Goal: Information Seeking & Learning: Find specific fact

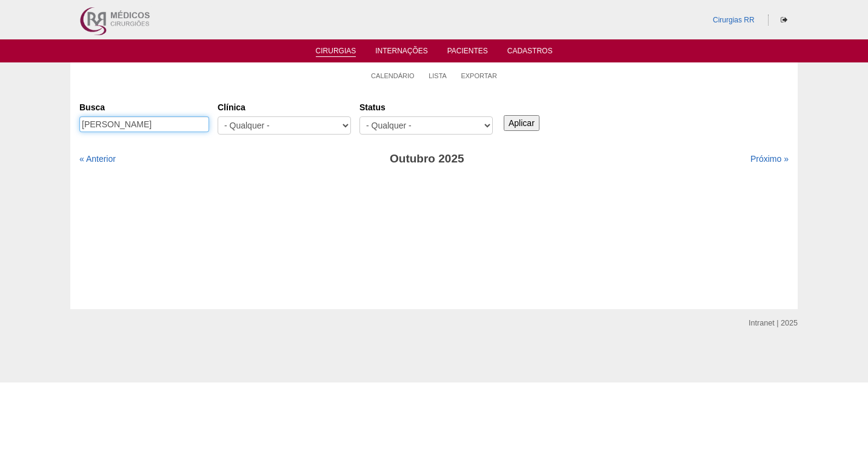
drag, startPoint x: 169, startPoint y: 121, endPoint x: 75, endPoint y: 127, distance: 94.2
click at [73, 129] on div "Cirurgias [GEOGRAPHIC_DATA] [PERSON_NAME] [GEOGRAPHIC_DATA] - Qualquer - 6R Alp…" at bounding box center [434, 198] width 728 height 221
paste input "[PERSON_NAME]"
type input "[PERSON_NAME]"
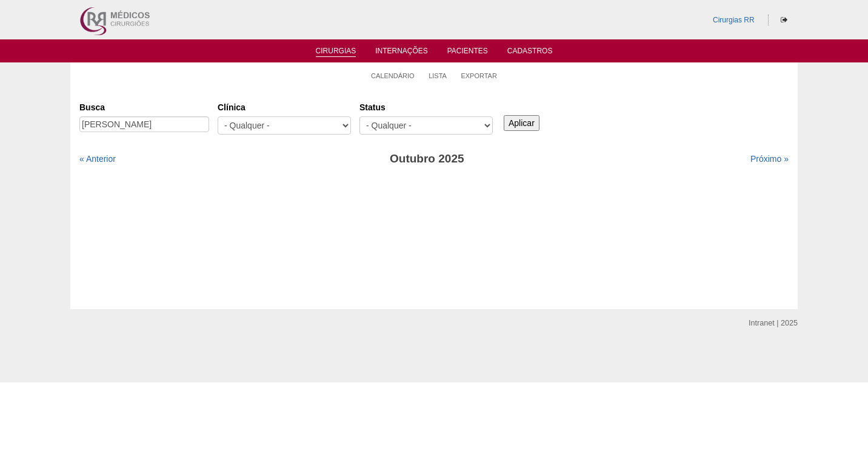
scroll to position [0, 0]
click at [529, 121] on input "Aplicar" at bounding box center [522, 123] width 36 height 16
click at [102, 159] on link "« Anterior" at bounding box center [97, 159] width 36 height 10
click at [160, 124] on input "PAULA FREITAS" at bounding box center [144, 124] width 130 height 16
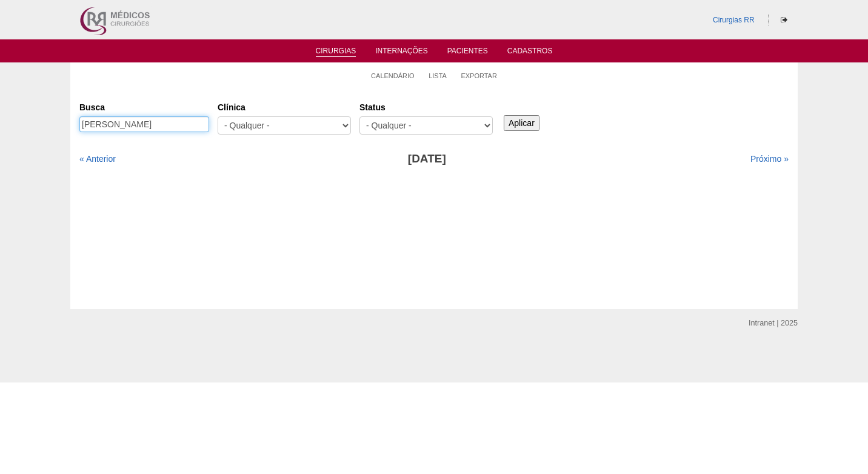
drag, startPoint x: 160, startPoint y: 124, endPoint x: 70, endPoint y: 119, distance: 89.9
click at [70, 119] on div "Cirurgias Busca PAULA FREITAS Clínica - Qualquer - 6R Alphaville Assunção Barti…" at bounding box center [434, 198] width 728 height 221
paste input "JOSE ROBERTO PEREIRA JUNIOR"
type input "JOSE ROBERTO PEREIRA JUNIOR"
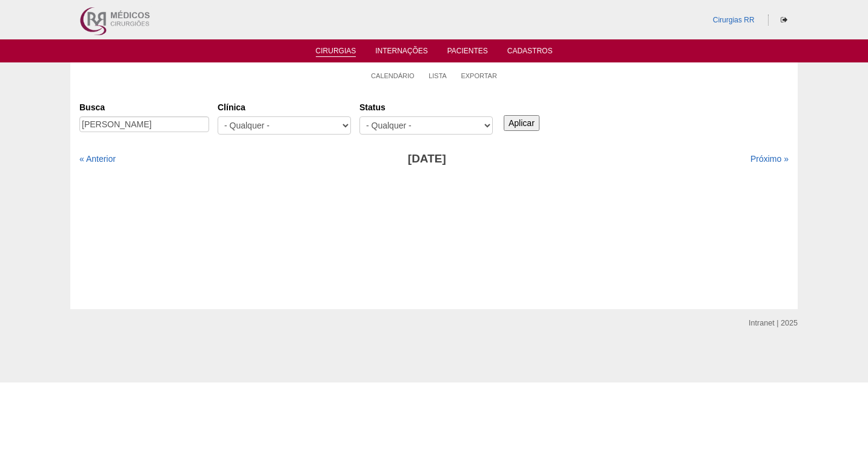
scroll to position [0, 0]
drag, startPoint x: 525, startPoint y: 127, endPoint x: 514, endPoint y: 125, distance: 11.1
click at [524, 125] on input "Aplicar" at bounding box center [522, 123] width 36 height 16
click at [761, 156] on link "Próximo »" at bounding box center [770, 159] width 38 height 10
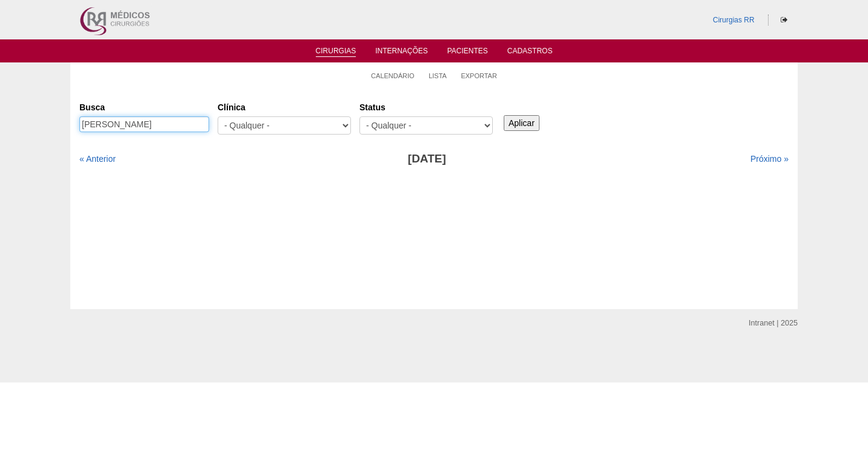
drag, startPoint x: 149, startPoint y: 124, endPoint x: 261, endPoint y: 128, distance: 112.3
click at [261, 130] on div "Busca JOSE ROBERTO PEREIRA JUNIOR Clínica - Qualquer - 6R Alphaville Assunção B…" at bounding box center [434, 119] width 710 height 44
type input "[PERSON_NAME]"
click at [523, 121] on input "Aplicar" at bounding box center [522, 123] width 36 height 16
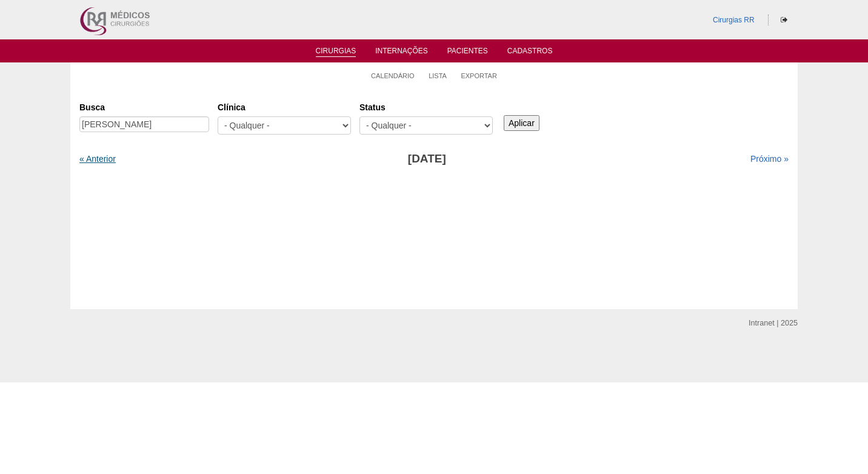
click at [109, 156] on link "« Anterior" at bounding box center [97, 159] width 36 height 10
click at [751, 156] on link "Próximo »" at bounding box center [770, 159] width 38 height 10
click at [756, 157] on link "Próximo »" at bounding box center [770, 159] width 38 height 10
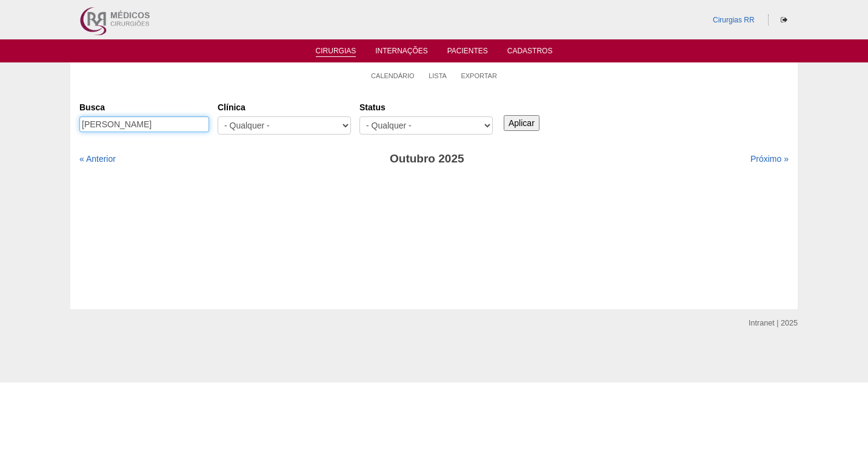
drag, startPoint x: 180, startPoint y: 124, endPoint x: 62, endPoint y: 133, distance: 118.0
click at [62, 133] on div "Calendário Lista Exportar Cirurgias Busca JOSE ROBERTO Clínica - Qualquer - 6R …" at bounding box center [434, 185] width 868 height 247
paste input "[PERSON_NAME]"
type input "[PERSON_NAME]"
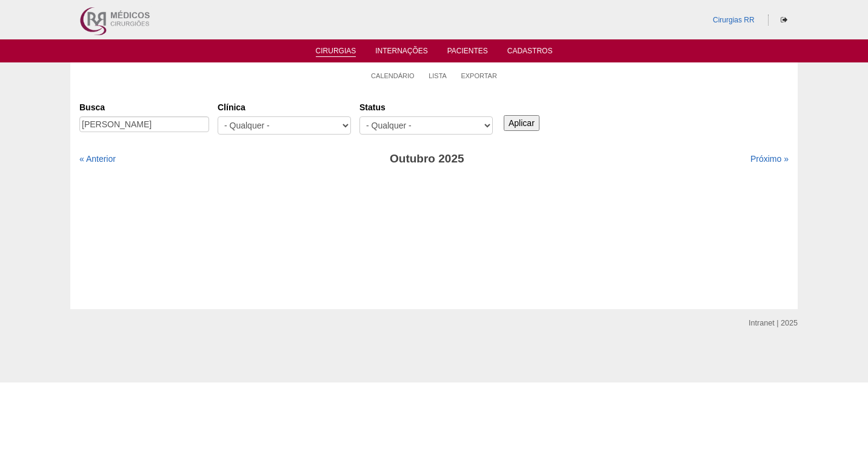
scroll to position [0, 0]
click at [512, 118] on input "Aplicar" at bounding box center [522, 123] width 36 height 16
click at [110, 158] on link "« Anterior" at bounding box center [97, 159] width 36 height 10
drag, startPoint x: 0, startPoint y: 0, endPoint x: 110, endPoint y: 158, distance: 192.6
click at [110, 158] on link "« Anterior" at bounding box center [97, 159] width 36 height 10
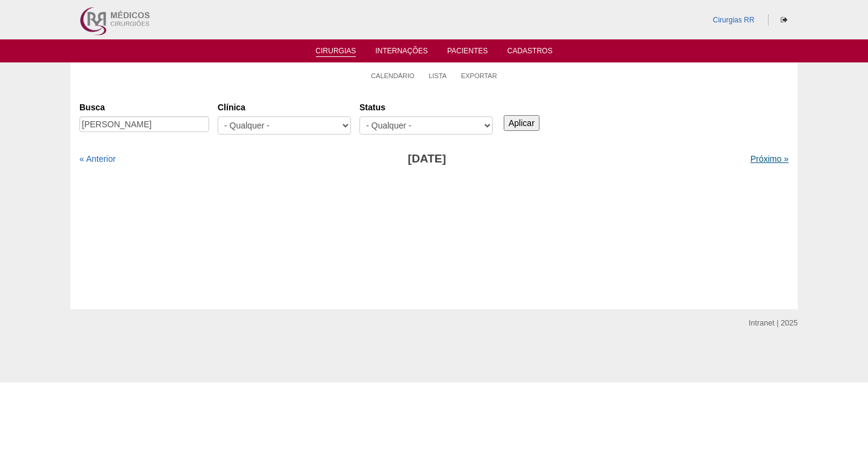
click at [767, 155] on link "Próximo »" at bounding box center [770, 159] width 38 height 10
drag, startPoint x: 0, startPoint y: 0, endPoint x: 765, endPoint y: 152, distance: 780.2
click at [765, 152] on div "Busca [PERSON_NAME] [GEOGRAPHIC_DATA] - Qualquer - 6R Alphaville Assunção Barti…" at bounding box center [434, 132] width 710 height 71
click at [754, 155] on link "Próximo »" at bounding box center [770, 159] width 38 height 10
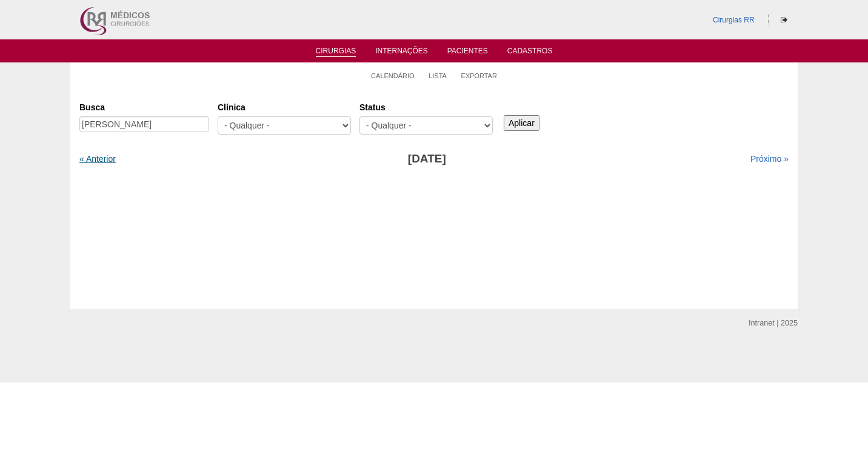
click at [110, 157] on link "« Anterior" at bounding box center [97, 159] width 36 height 10
click at [757, 159] on link "Próximo »" at bounding box center [770, 159] width 38 height 10
click at [106, 161] on link "« Anterior" at bounding box center [97, 159] width 36 height 10
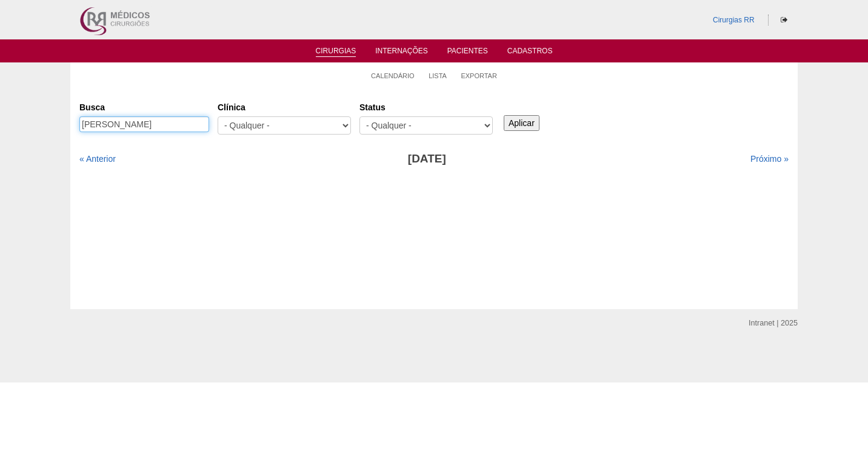
drag, startPoint x: 124, startPoint y: 126, endPoint x: 256, endPoint y: 127, distance: 132.2
click at [256, 127] on div "Busca ADRIANO DE SOUZA ALCANTARA Clínica - Qualquer - 6R Alphaville Assunção Ba…" at bounding box center [434, 119] width 710 height 44
type input "[PERSON_NAME]"
click at [522, 118] on input "Aplicar" at bounding box center [522, 123] width 36 height 16
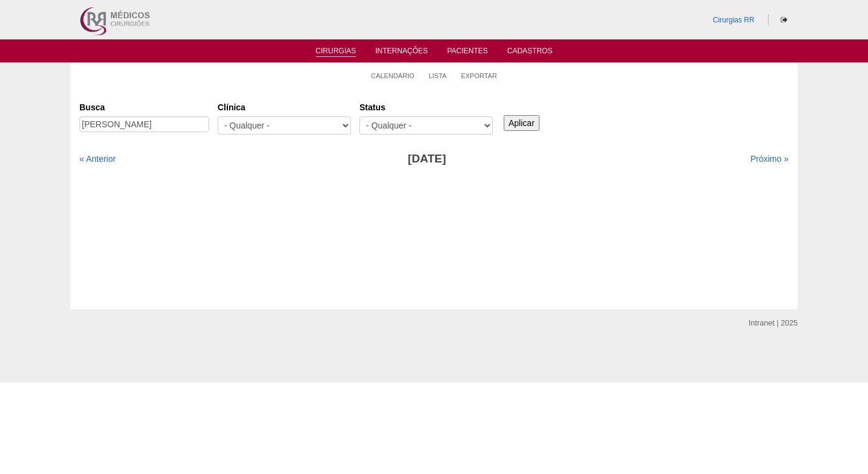
click at [523, 118] on input "Aplicar" at bounding box center [522, 123] width 36 height 16
click at [443, 75] on link "Lista" at bounding box center [438, 76] width 18 height 9
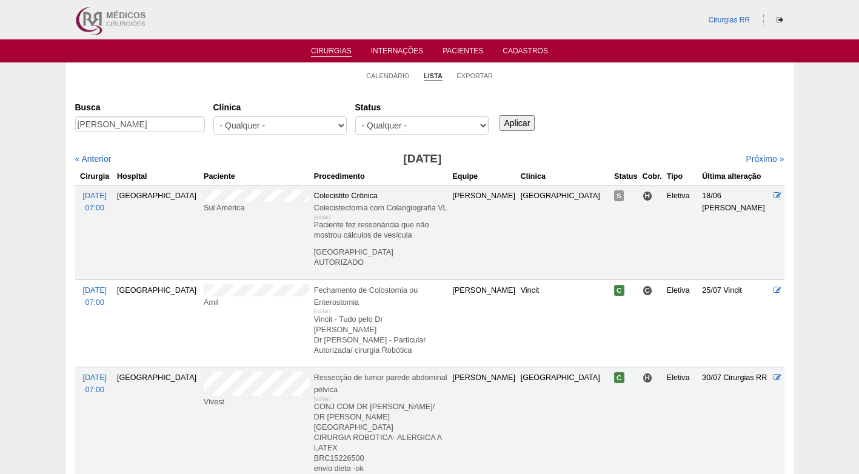
scroll to position [0, 12]
type input "ADRIANO DE SOUZA ALCANTARA"
click at [519, 121] on input "Aplicar" at bounding box center [518, 123] width 36 height 16
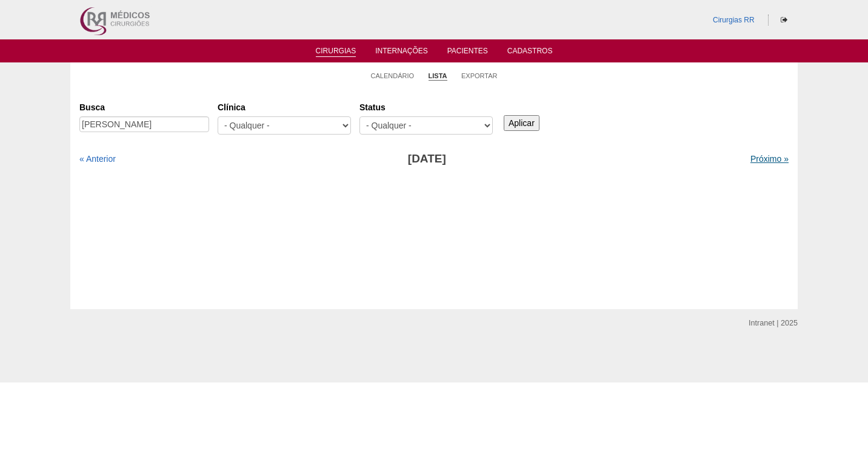
click at [751, 157] on link "Próximo »" at bounding box center [770, 159] width 38 height 10
drag, startPoint x: 124, startPoint y: 123, endPoint x: 243, endPoint y: 123, distance: 119.5
click at [243, 123] on div "Busca [PERSON_NAME] [GEOGRAPHIC_DATA] - Qualquer - 6R Alphaville Assunção Barti…" at bounding box center [434, 119] width 710 height 44
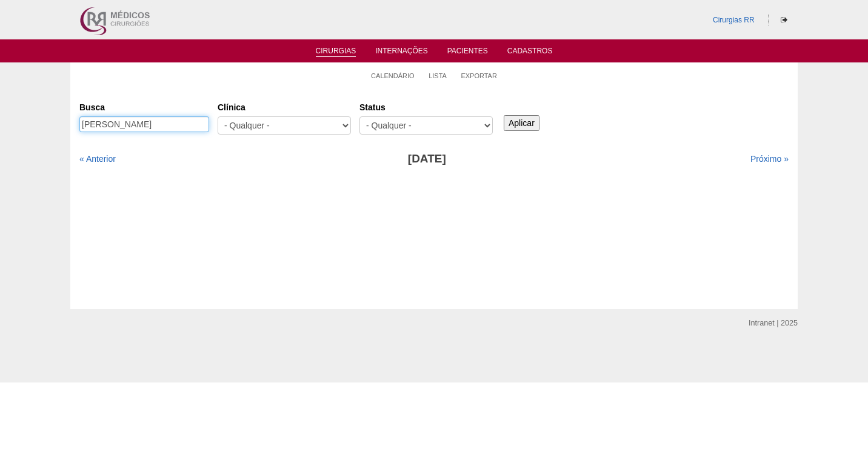
type input "[PERSON_NAME]"
click at [527, 116] on input "Aplicar" at bounding box center [522, 123] width 36 height 16
click at [382, 77] on link "Calendário" at bounding box center [393, 76] width 44 height 9
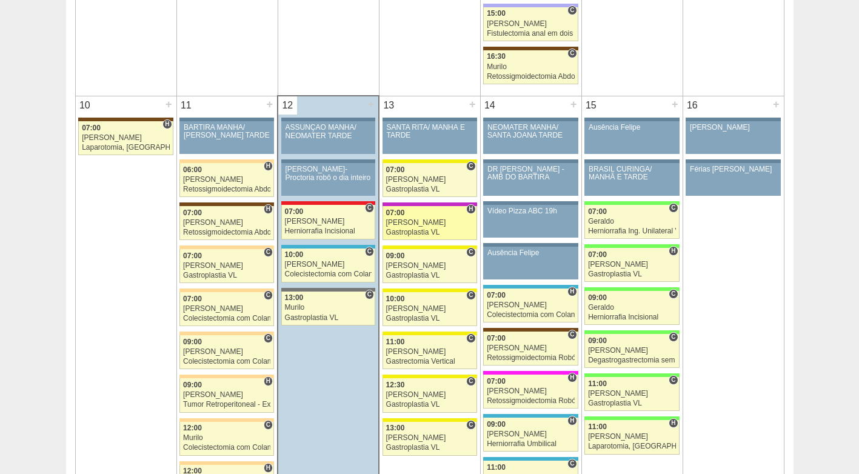
scroll to position [1395, 0]
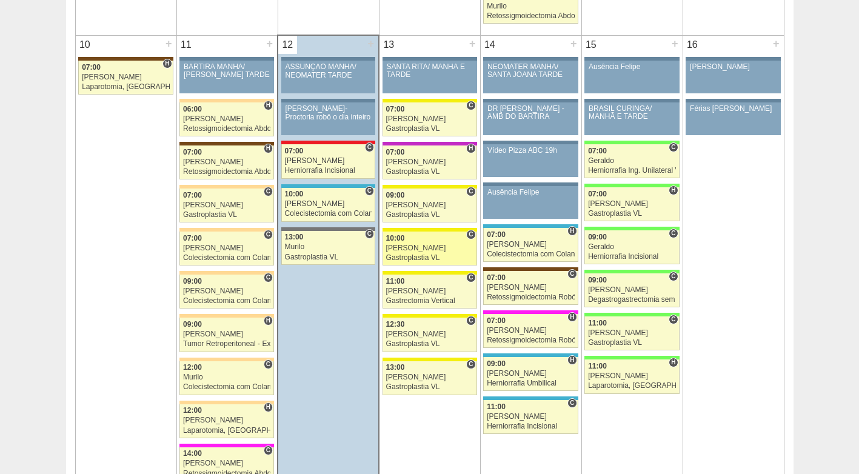
click at [423, 247] on div "[PERSON_NAME]" at bounding box center [429, 248] width 87 height 8
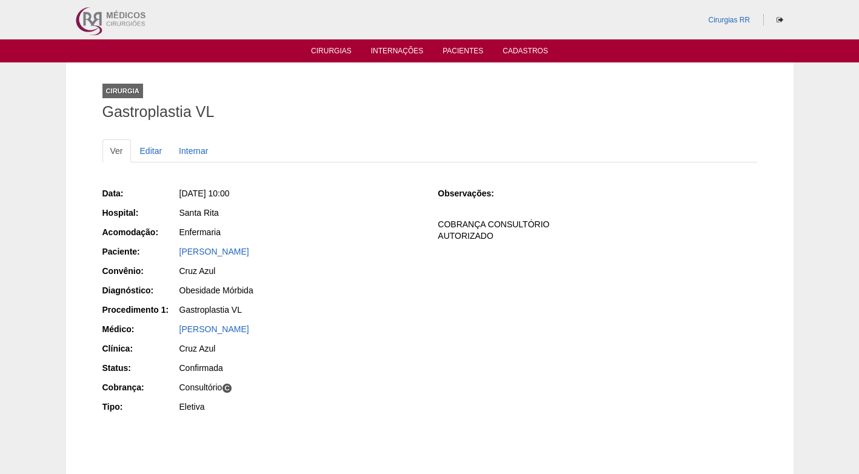
click at [360, 215] on div "Santa Rita" at bounding box center [301, 213] width 242 height 12
click at [382, 308] on div "Gastroplastia VL" at bounding box center [301, 310] width 242 height 12
click at [372, 292] on div "Obesidade Mórbida" at bounding box center [301, 290] width 242 height 12
click at [354, 203] on div "Data: [DATE] 10:00 Hospital: [GEOGRAPHIC_DATA] Acomodação: Enfermaria Paciente:…" at bounding box center [261, 301] width 319 height 237
click at [340, 216] on div "Santa Rita" at bounding box center [301, 213] width 242 height 12
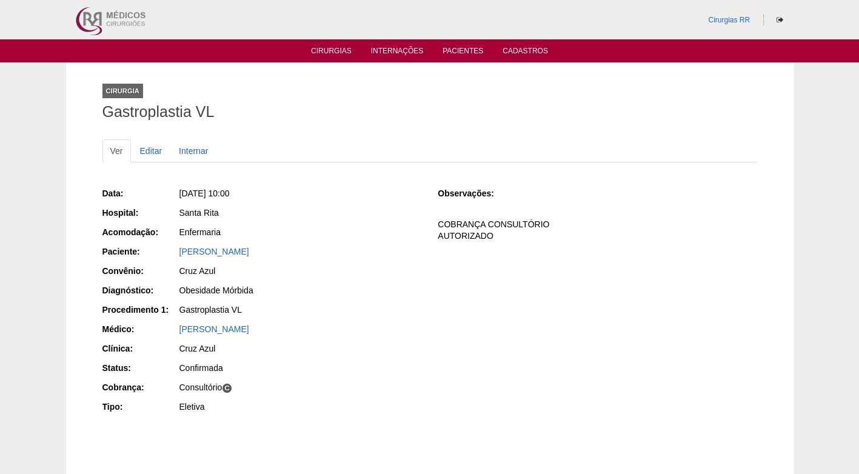
click at [332, 291] on div "Obesidade Mórbida" at bounding box center [301, 290] width 242 height 12
click at [247, 292] on div "Obesidade Mórbida" at bounding box center [301, 290] width 242 height 12
click at [210, 277] on div "Cruz Azul" at bounding box center [299, 272] width 243 height 15
click at [218, 290] on div "Obesidade Mórbida" at bounding box center [301, 290] width 242 height 12
click at [345, 333] on div "Paulo Regina" at bounding box center [301, 329] width 242 height 12
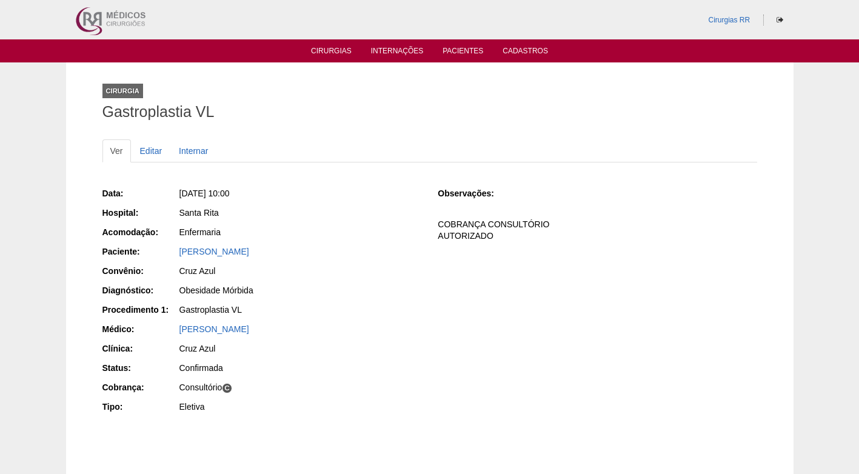
click at [411, 346] on div "Cruz Azul" at bounding box center [301, 349] width 242 height 12
